Goal: Information Seeking & Learning: Learn about a topic

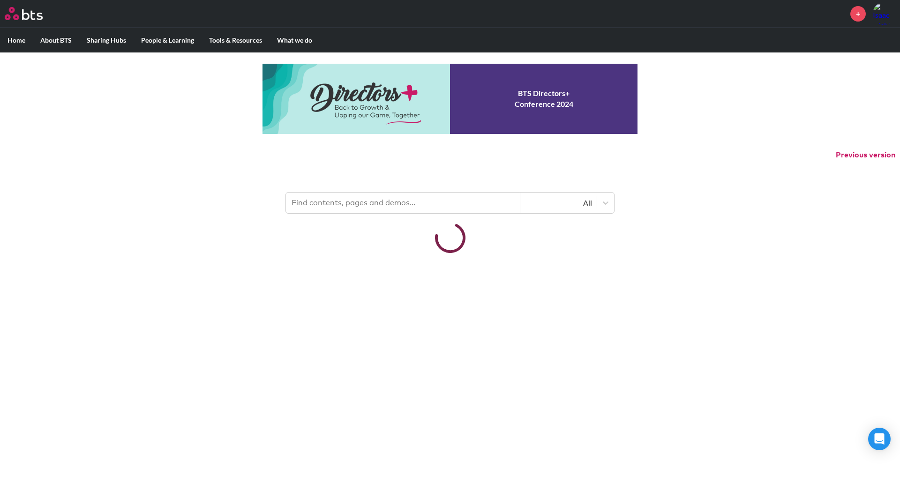
click at [341, 209] on input "text" at bounding box center [403, 203] width 234 height 21
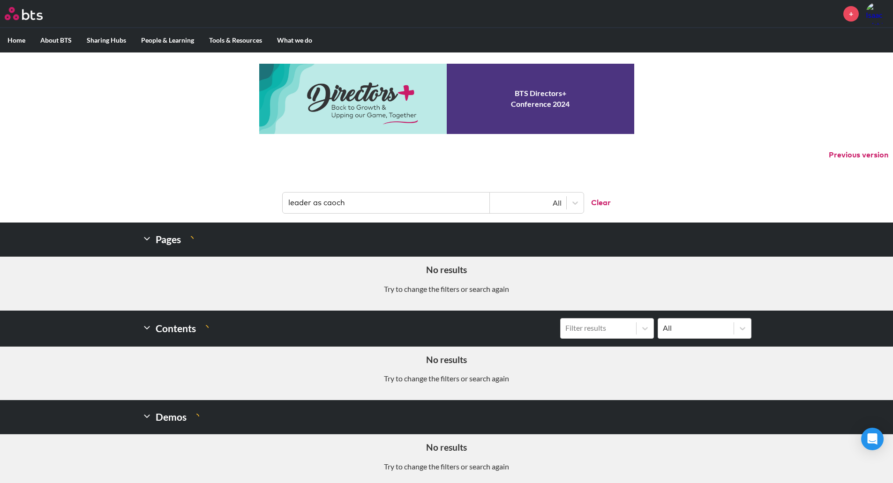
click at [332, 205] on input "leader as caoch" at bounding box center [386, 203] width 207 height 21
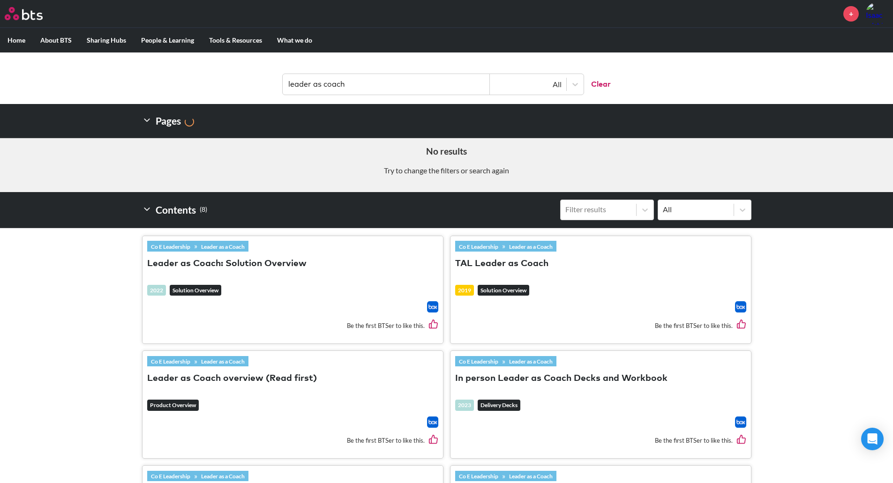
scroll to position [141, 0]
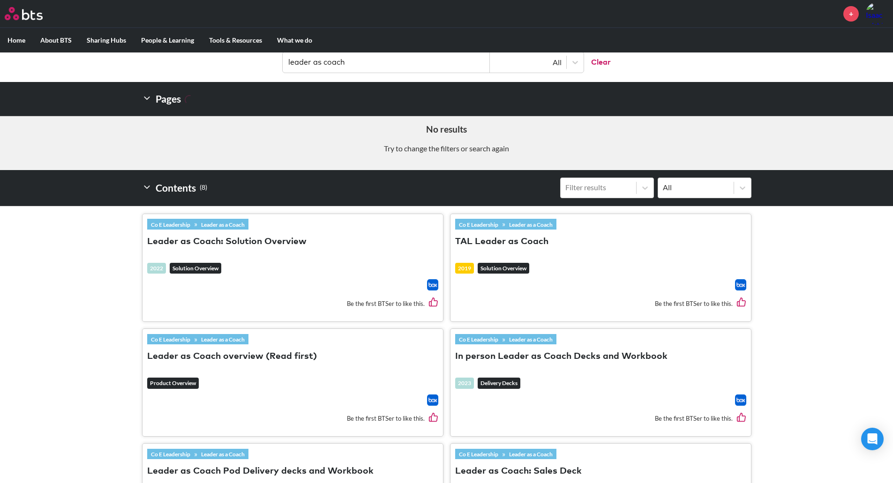
type input "leader as coach"
click at [231, 240] on button "Leader as Coach: Solution Overview" at bounding box center [226, 242] width 159 height 13
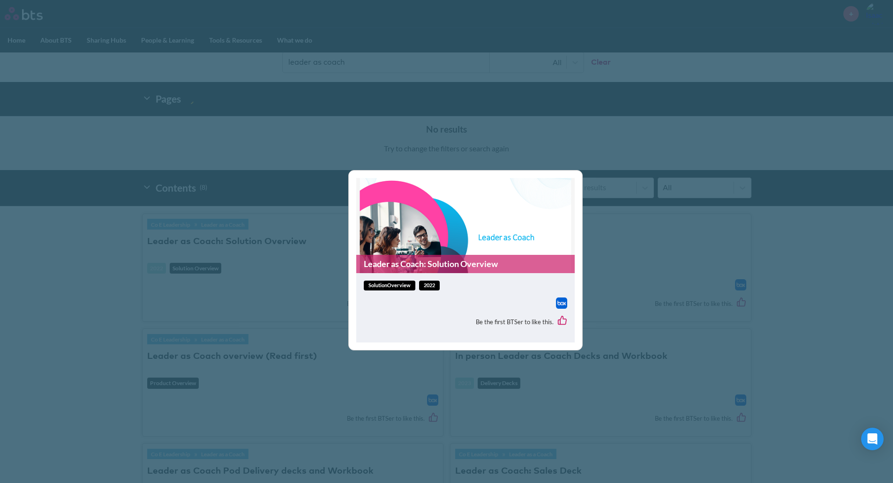
click at [415, 262] on link "Leader as Coach: Solution Overview" at bounding box center [465, 264] width 218 height 18
click at [646, 226] on div "Leader as Coach: Solution Overview solutionOverview 2022 Be the first BTSer to …" at bounding box center [446, 241] width 893 height 483
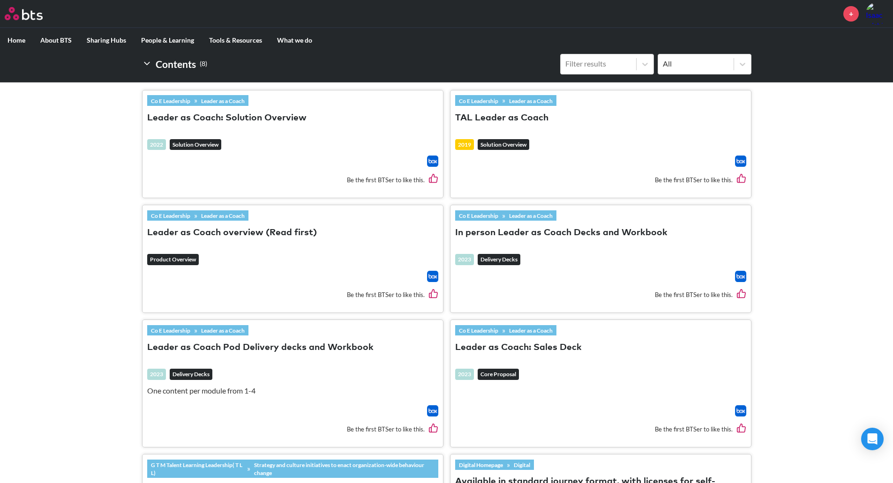
scroll to position [281, 0]
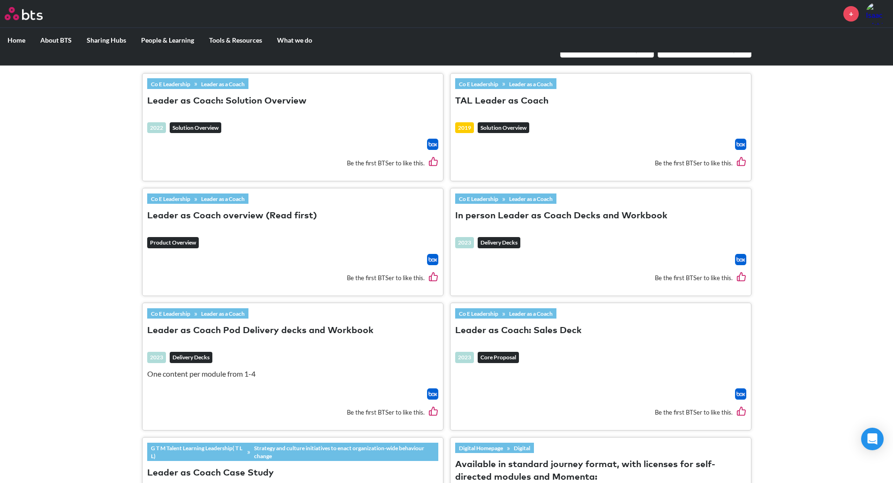
click at [526, 215] on button "In person Leader as Coach Decks and Workbook" at bounding box center [561, 216] width 212 height 13
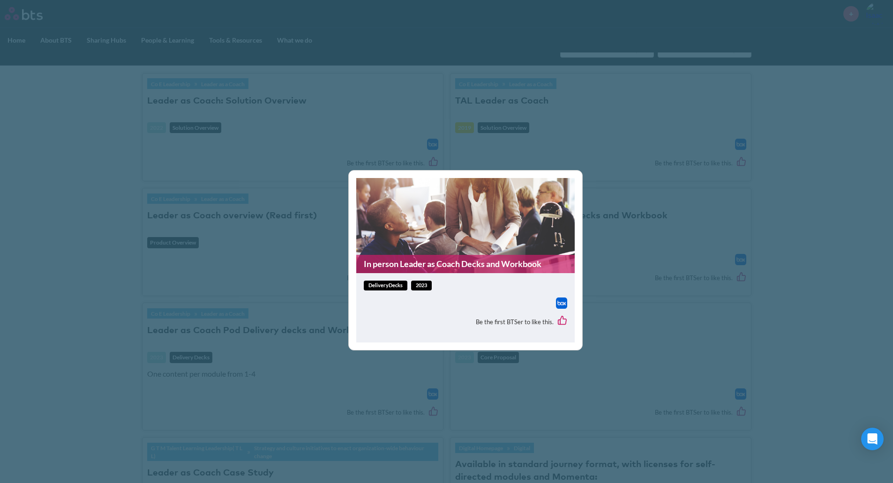
click at [409, 262] on link "In person Leader as Coach Decks and Workbook" at bounding box center [465, 264] width 218 height 18
